Goal: Transaction & Acquisition: Purchase product/service

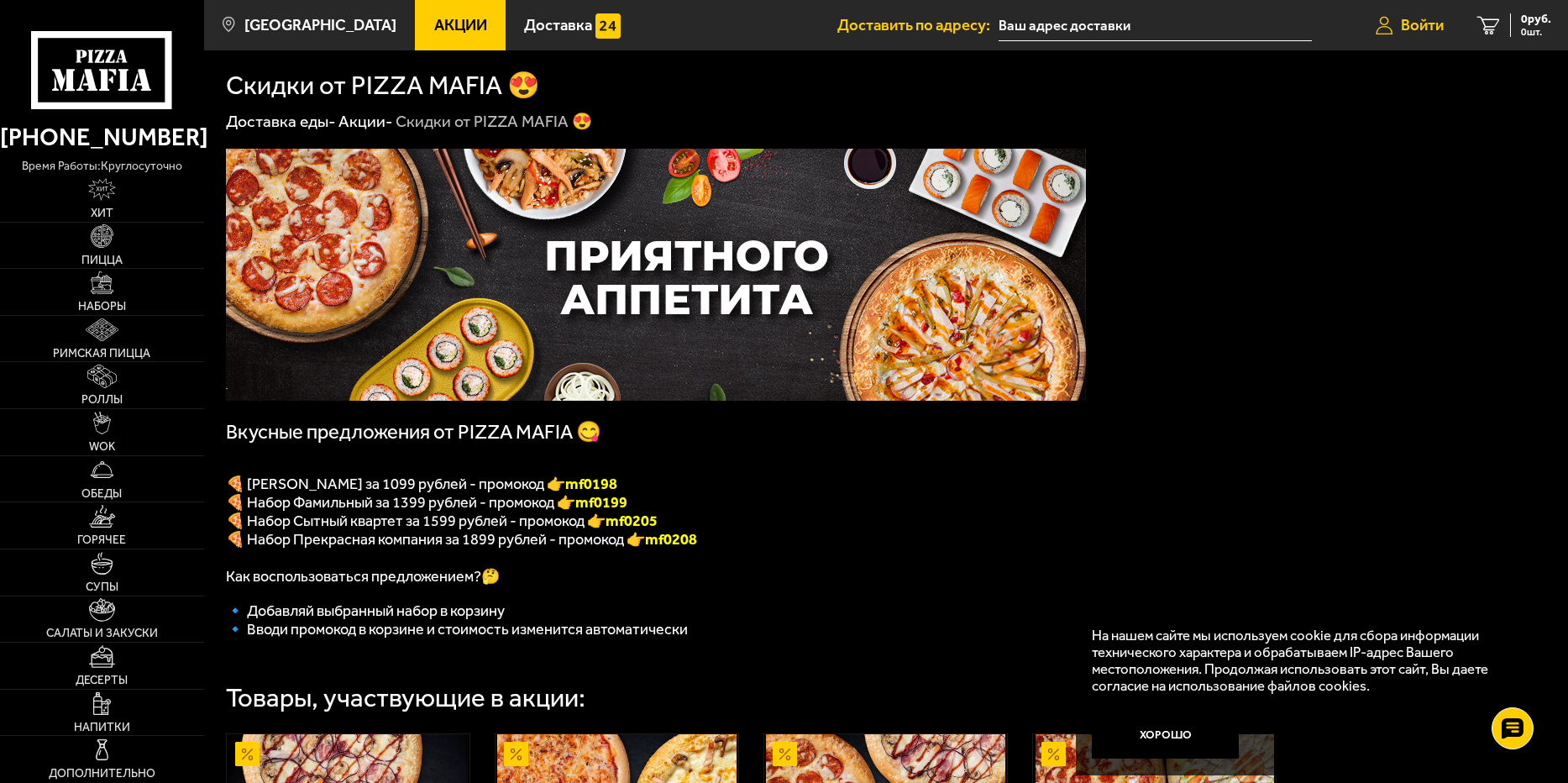
click at [1416, 29] on span "Войти" at bounding box center [1422, 25] width 43 height 16
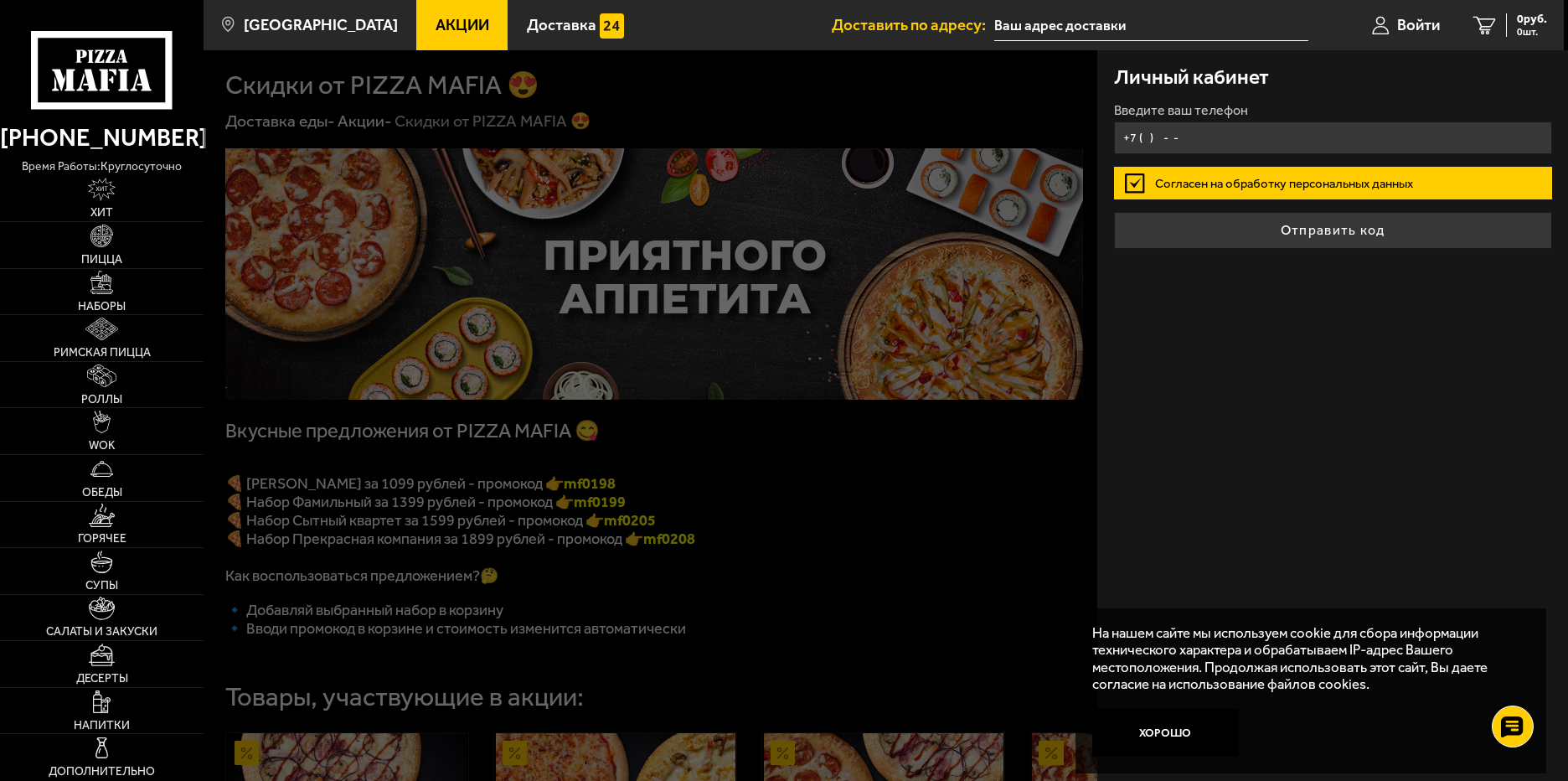
click at [1240, 131] on input "+7 ( ) - -" at bounding box center [1333, 138] width 439 height 32
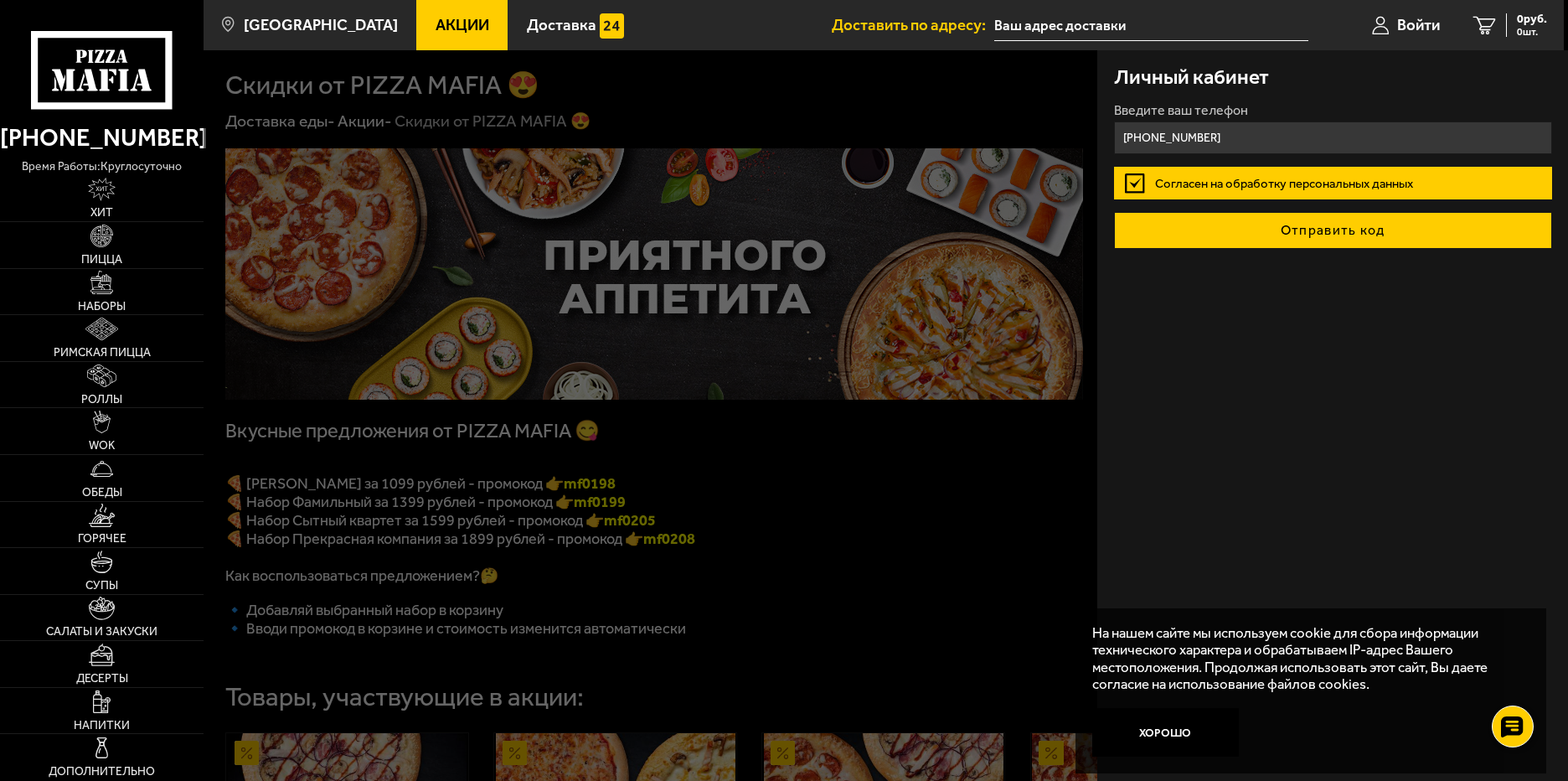
type input "[PHONE_NUMBER]"
click at [1284, 232] on button "Отправить код" at bounding box center [1333, 230] width 439 height 37
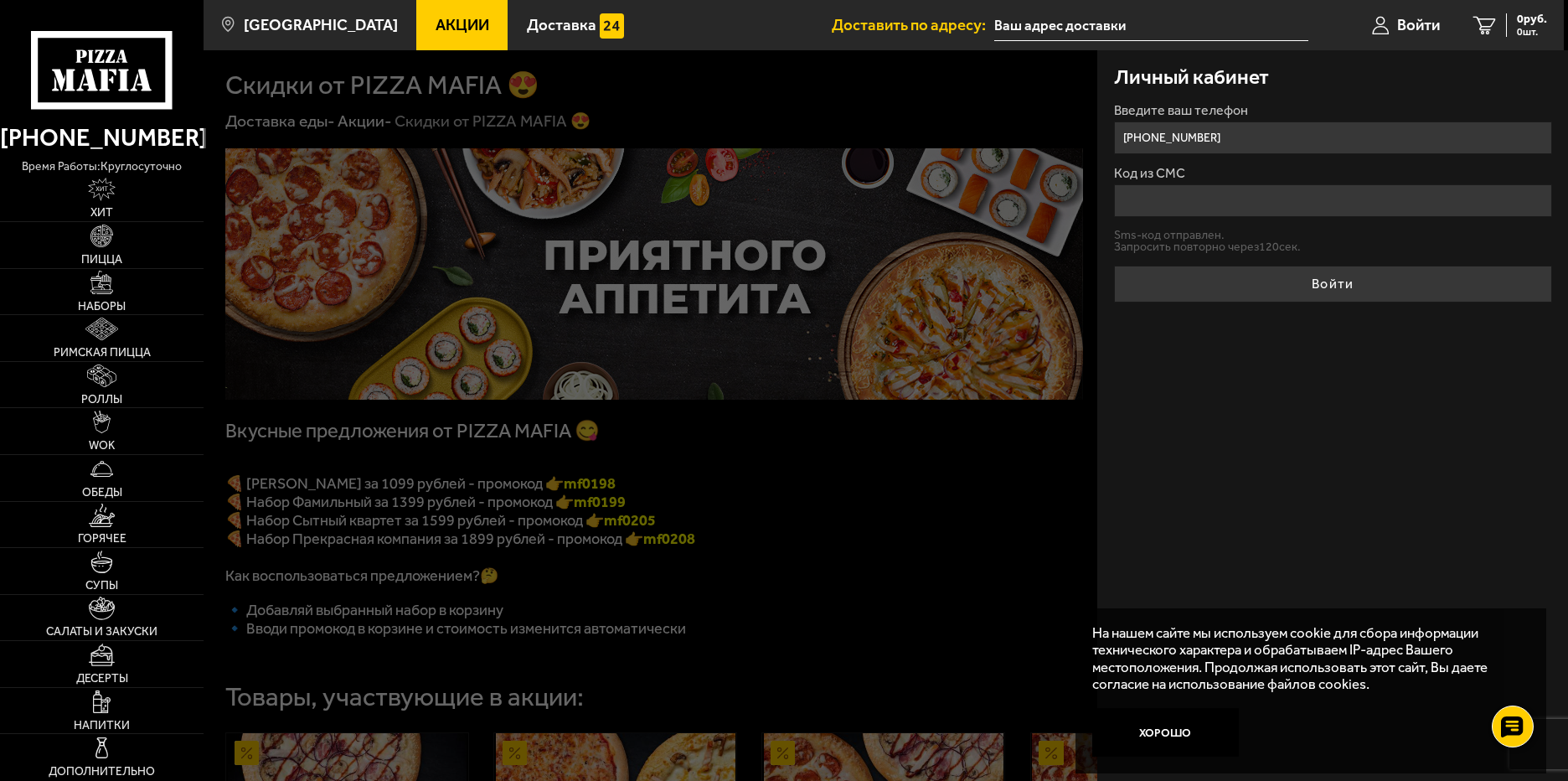
click at [1197, 211] on input "Код из СМС" at bounding box center [1333, 201] width 439 height 32
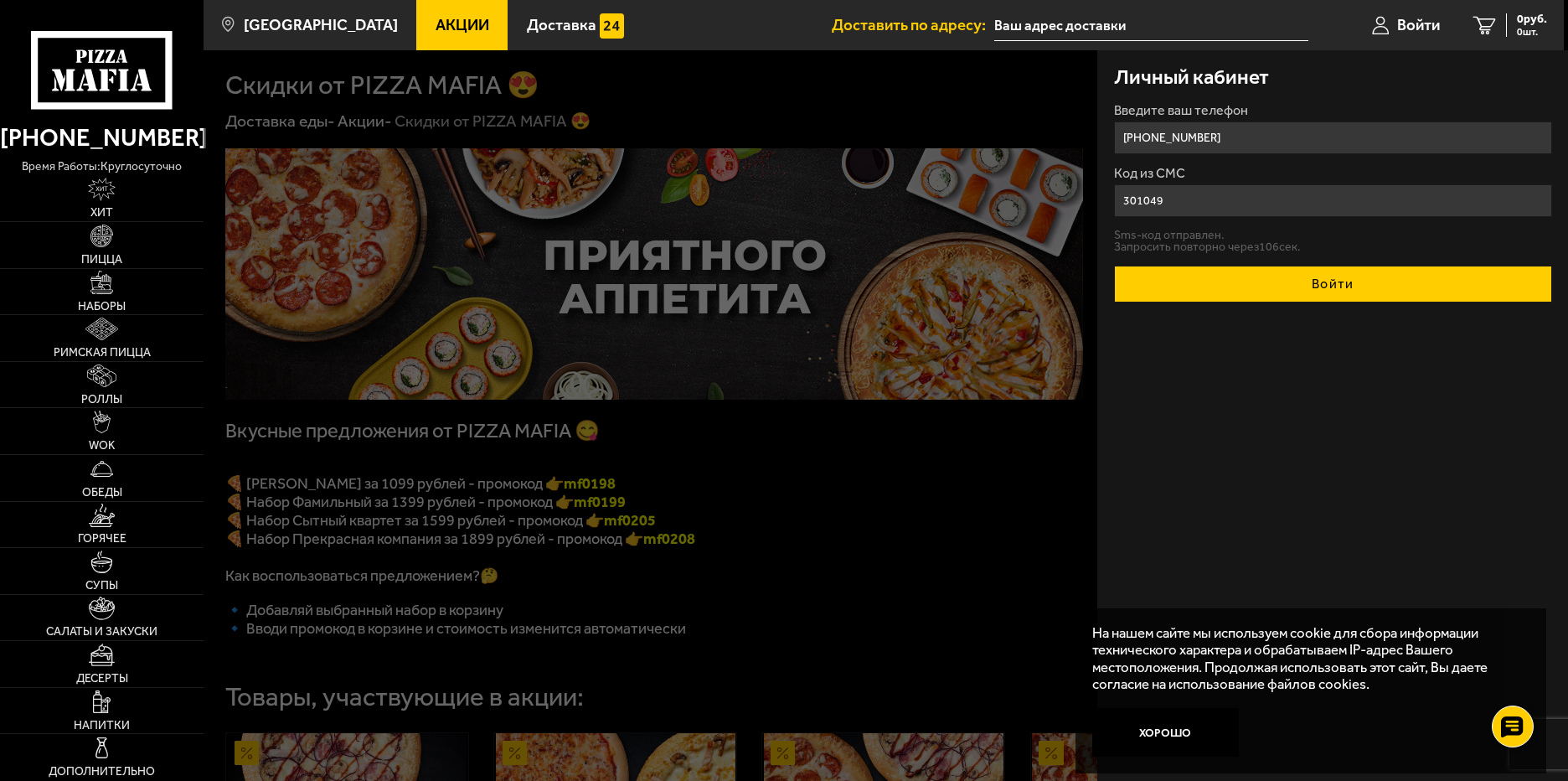
type input "301049"
click at [1294, 284] on button "Войти" at bounding box center [1333, 283] width 439 height 37
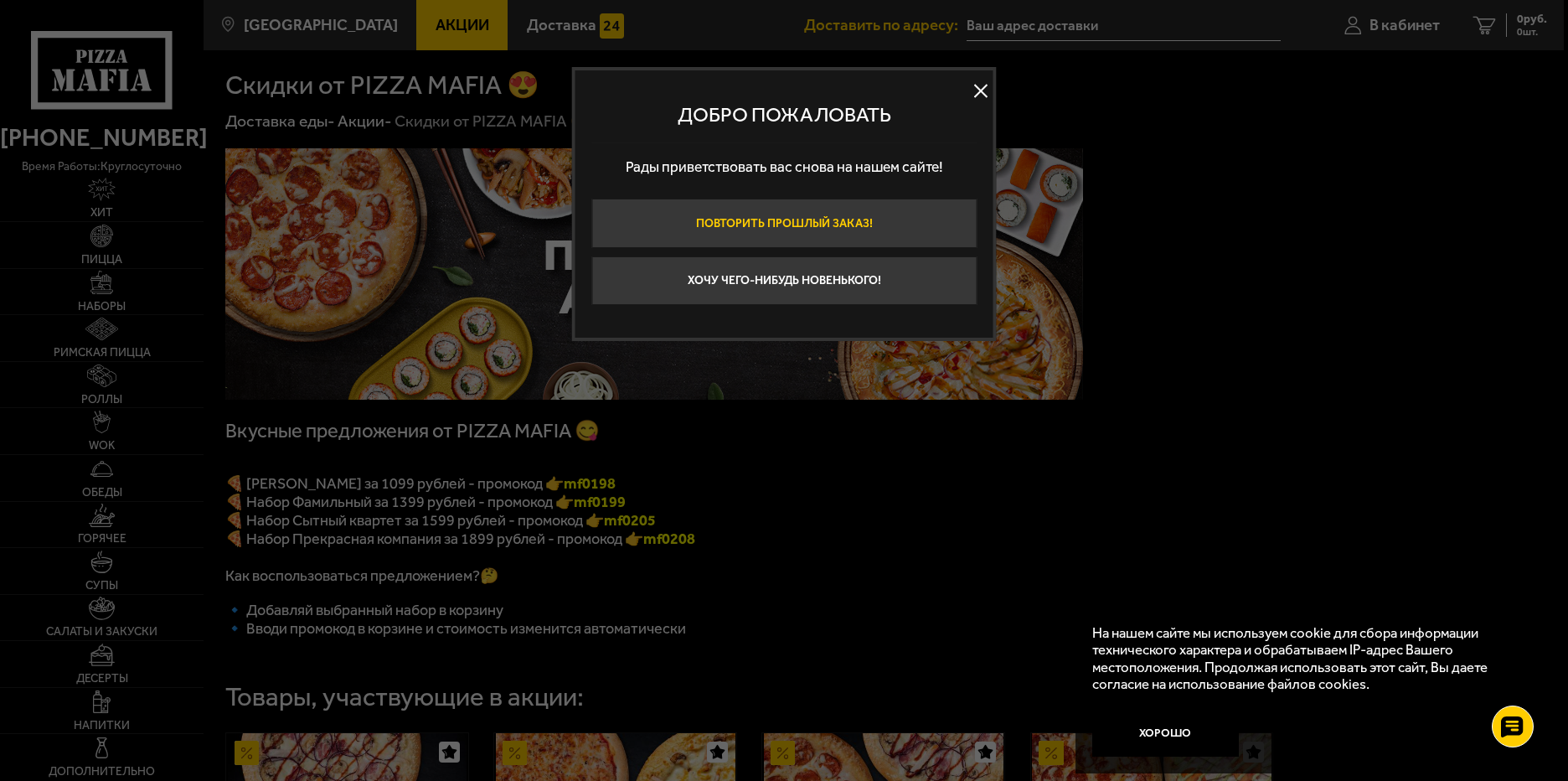
click at [786, 218] on button "Повторить прошлый заказ!" at bounding box center [784, 224] width 385 height 49
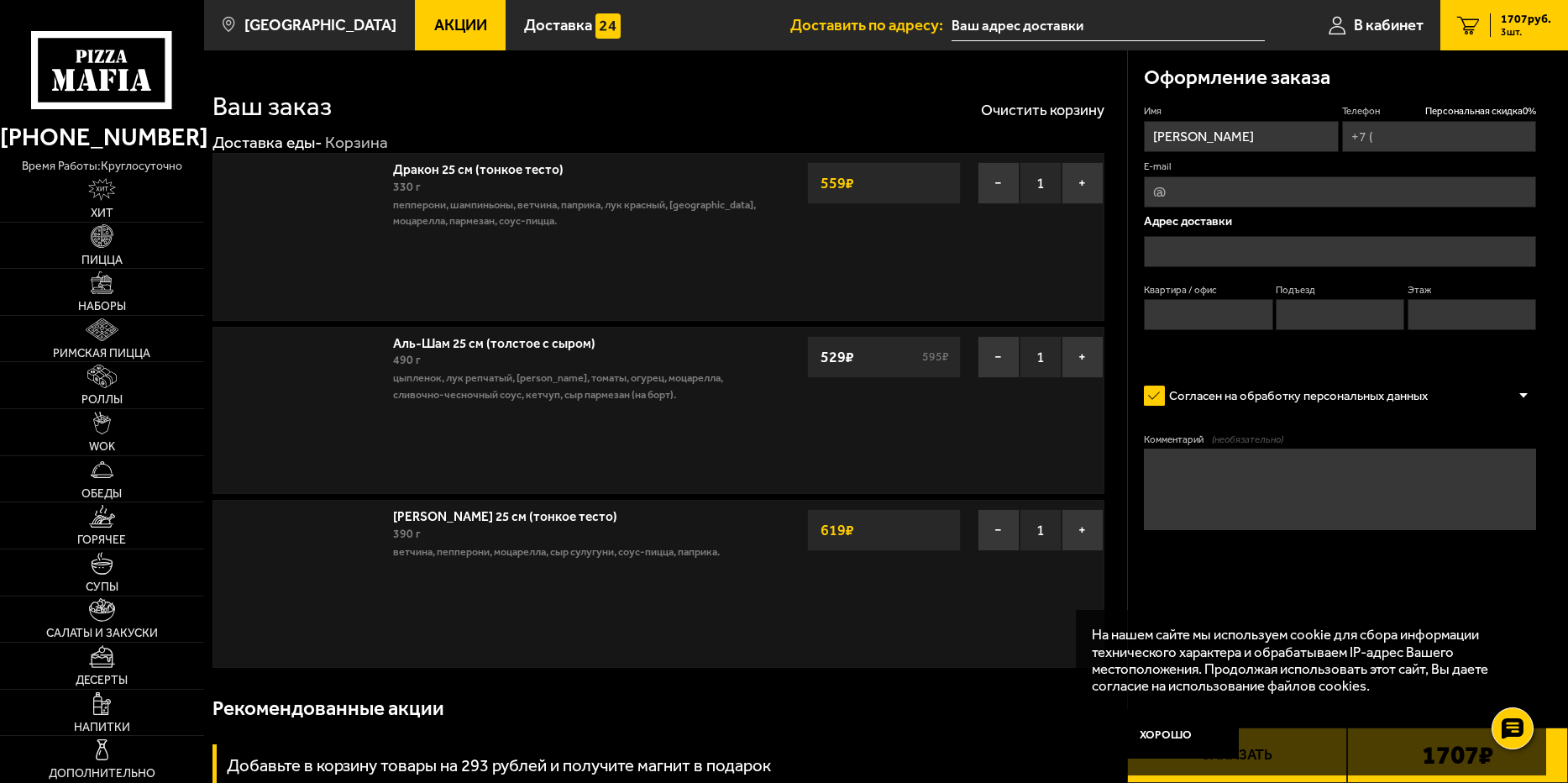
type input "[PHONE_NUMBER]"
type input "[STREET_ADDRESS]"
type input "21"
type input "1"
type input "5"
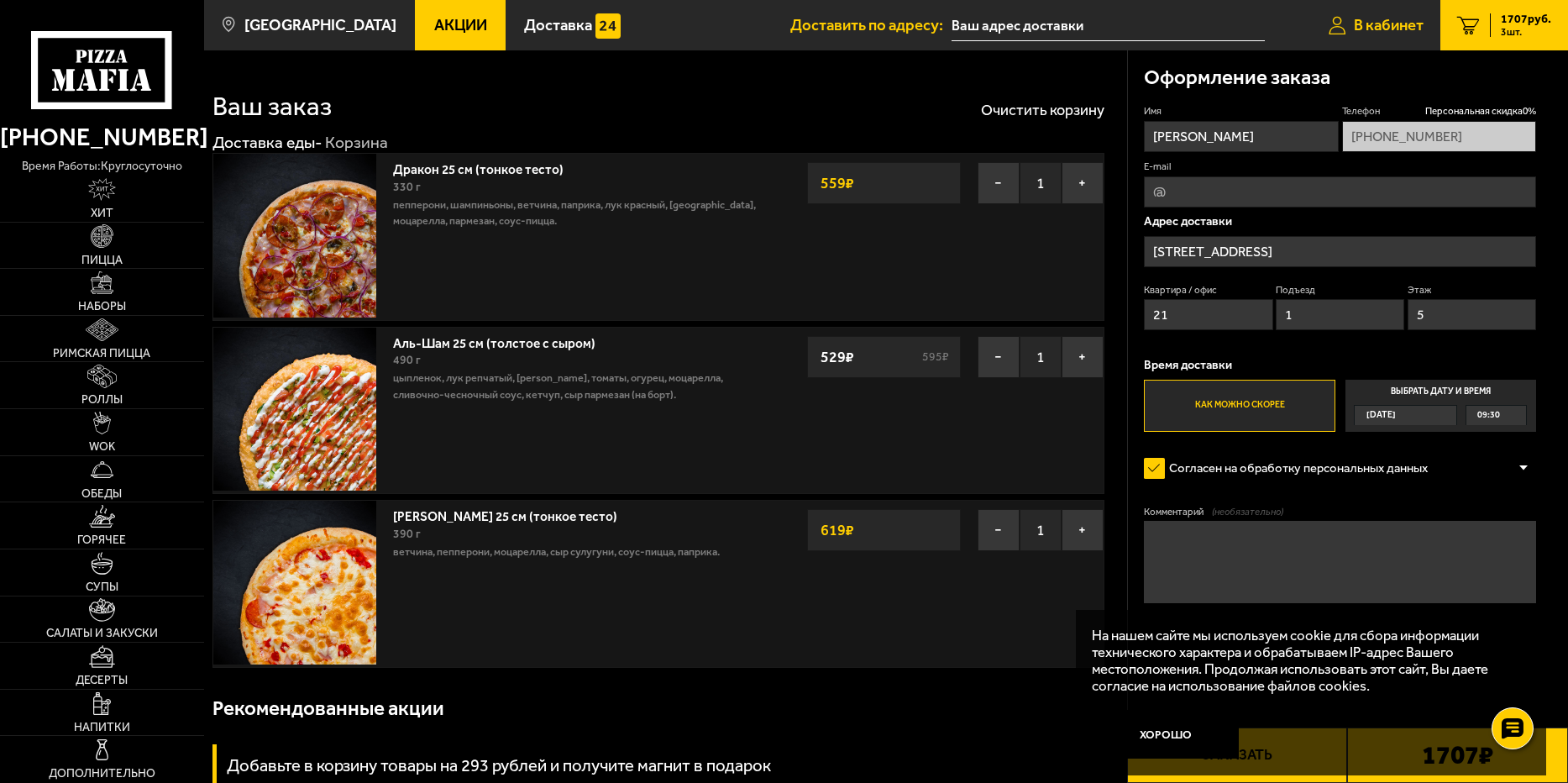
click at [1380, 20] on span "В кабинет" at bounding box center [1388, 25] width 70 height 16
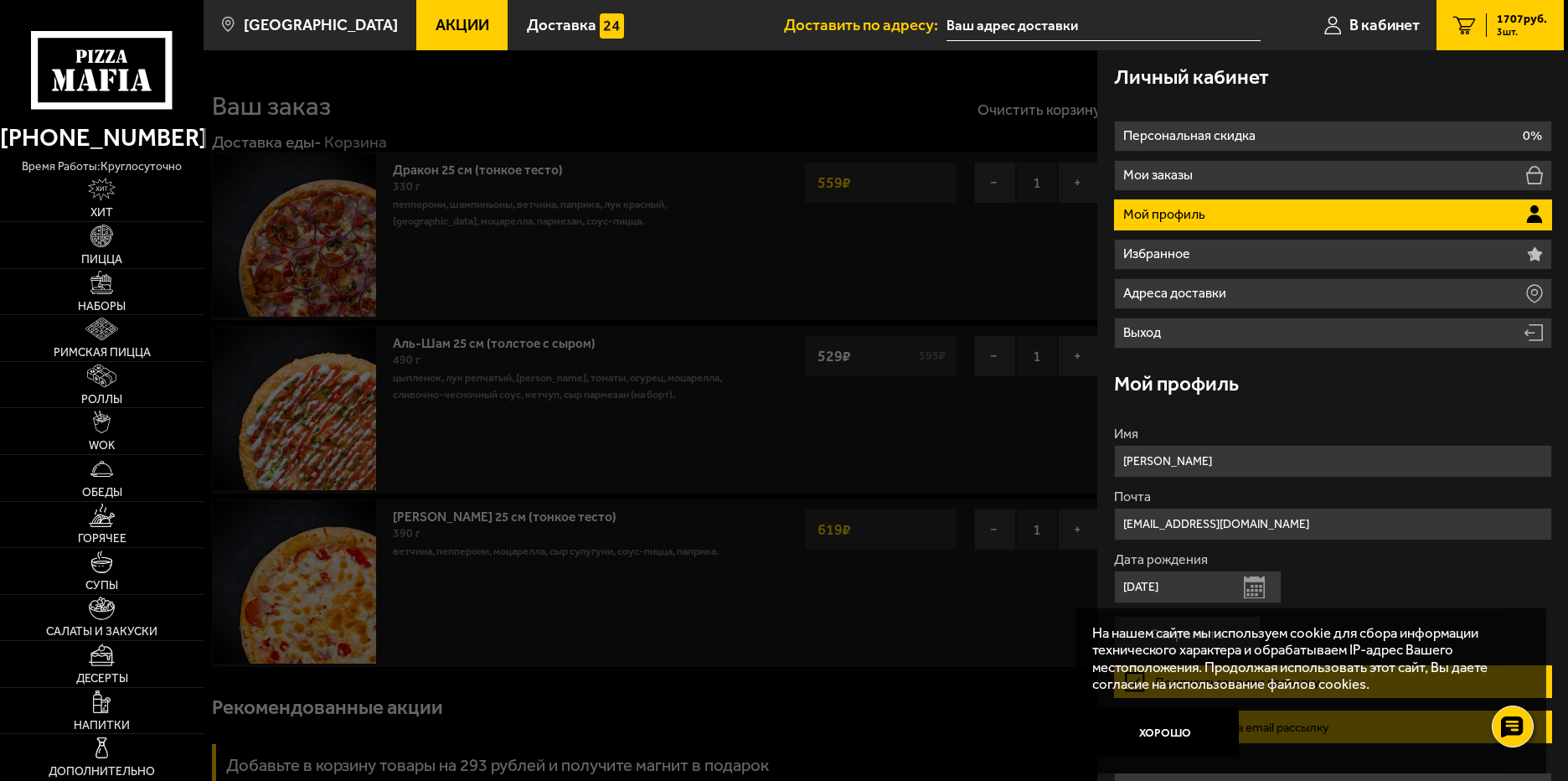
click at [1228, 205] on li "Мой профиль" at bounding box center [1333, 215] width 439 height 31
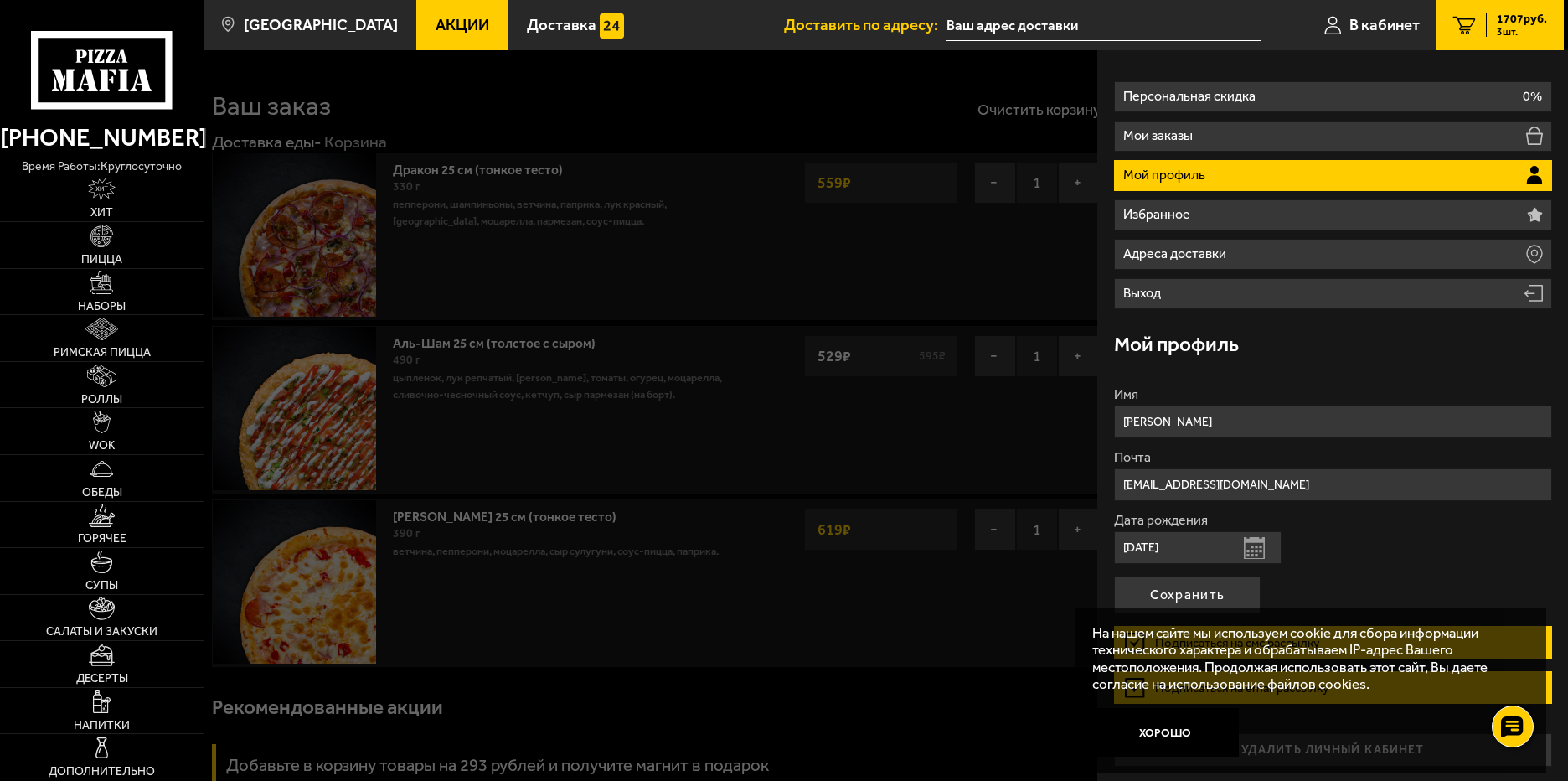
scroll to position [42, 0]
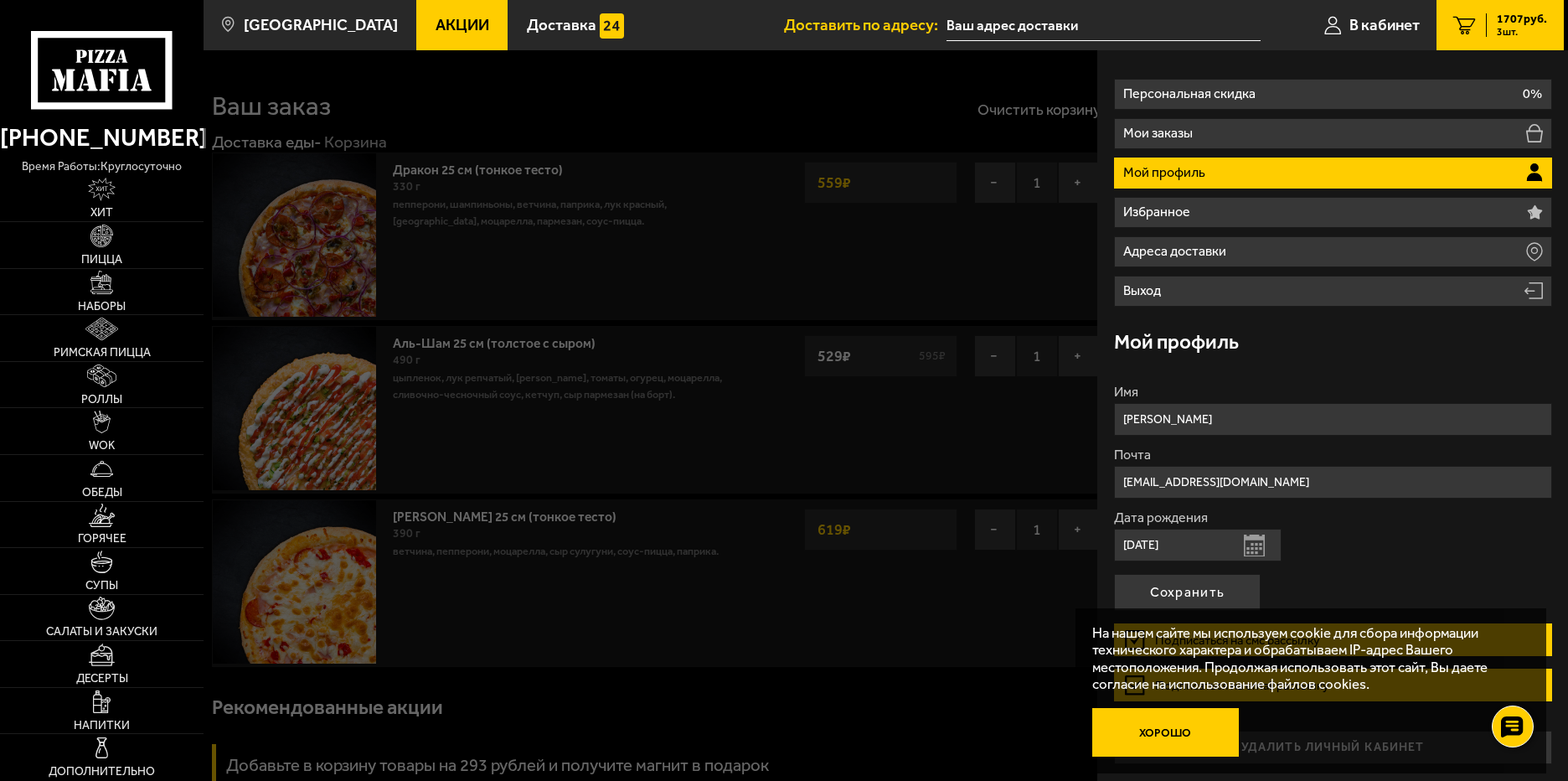
click at [1179, 731] on button "Хорошо" at bounding box center [1166, 732] width 147 height 49
